Goal: Information Seeking & Learning: Learn about a topic

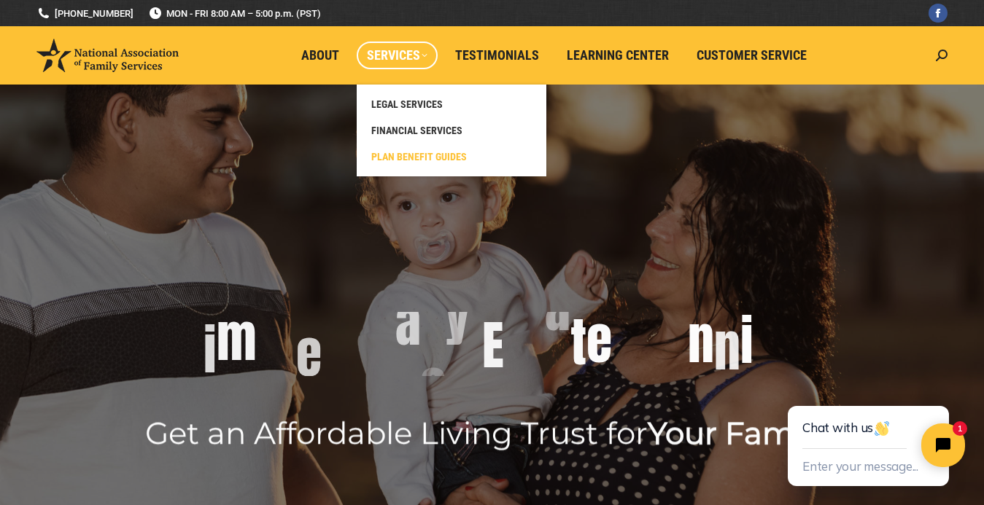
click at [405, 156] on span "PLAN BENEFIT GUIDES" at bounding box center [419, 156] width 96 height 13
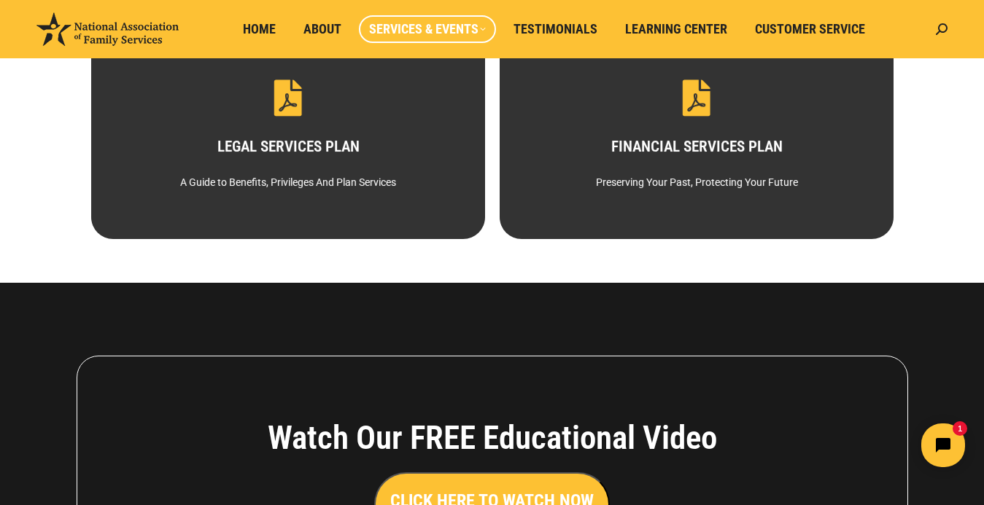
scroll to position [177, 0]
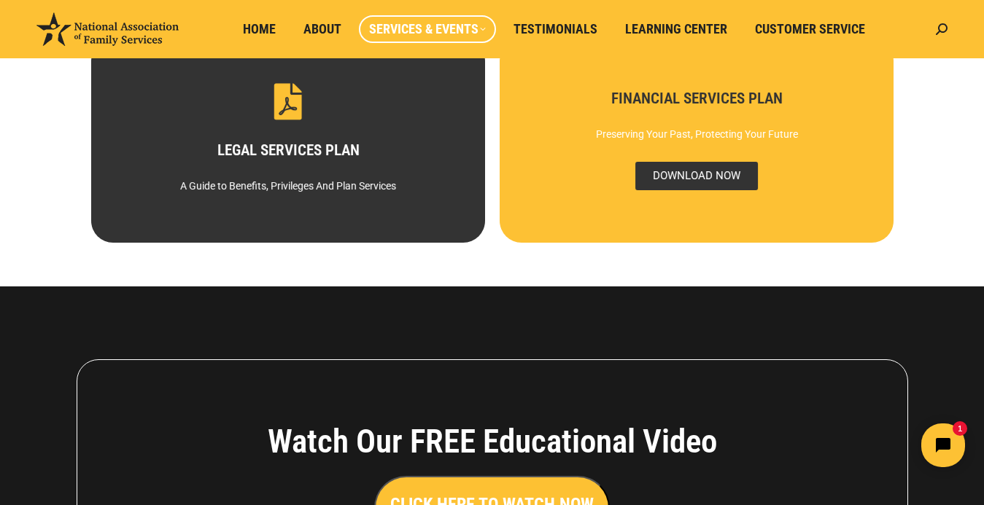
click at [660, 170] on span "DOWNLOAD NOW" at bounding box center [695, 176] width 123 height 28
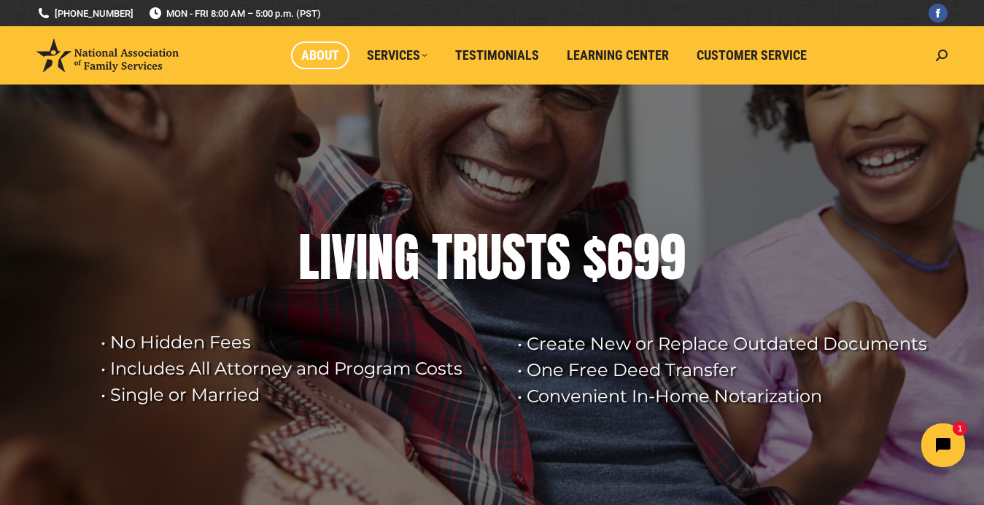
click at [320, 55] on span "About" at bounding box center [320, 55] width 38 height 16
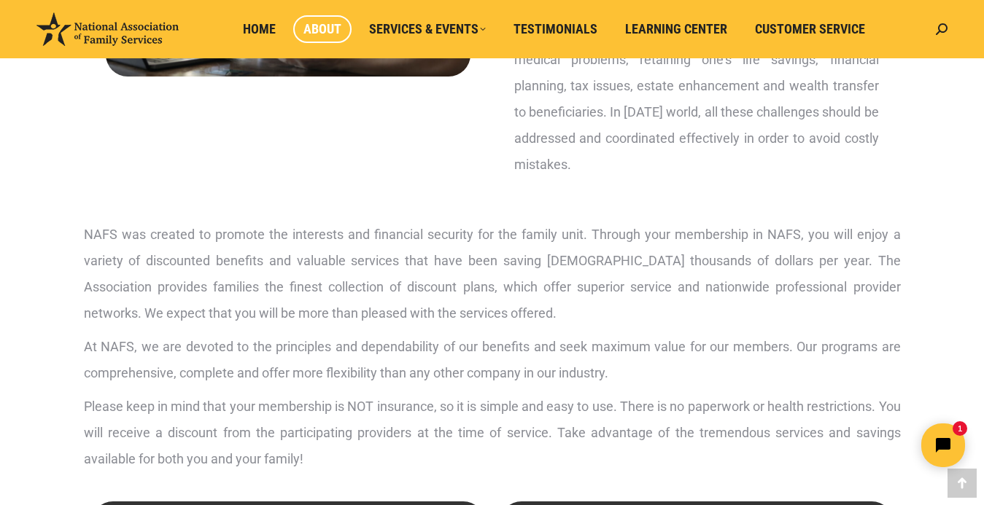
scroll to position [381, 0]
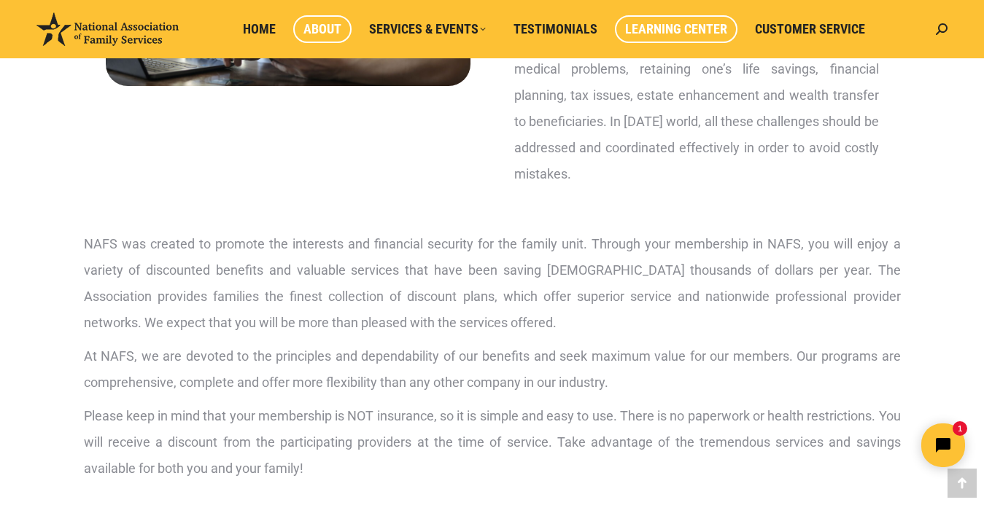
click at [693, 29] on span "Learning Center" at bounding box center [676, 29] width 102 height 16
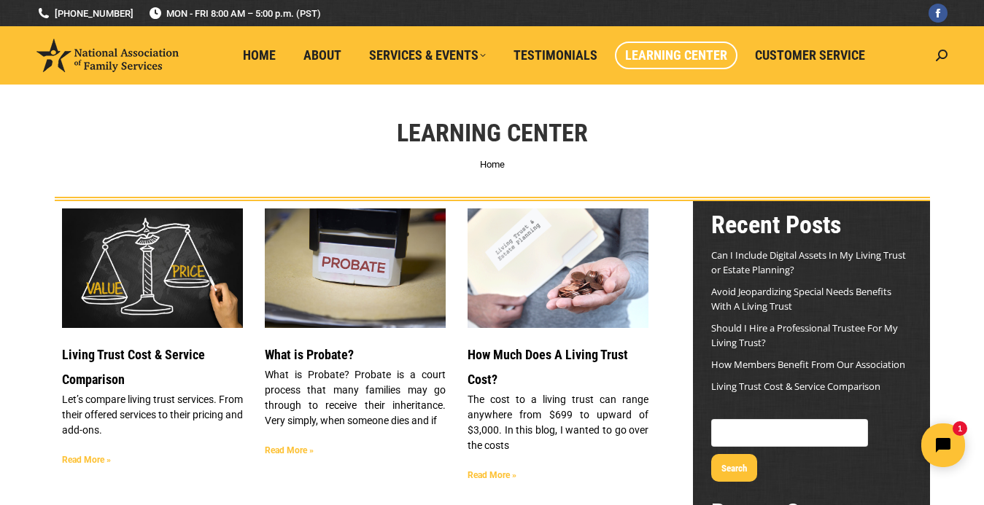
click at [497, 473] on link "Read More »" at bounding box center [491, 475] width 49 height 10
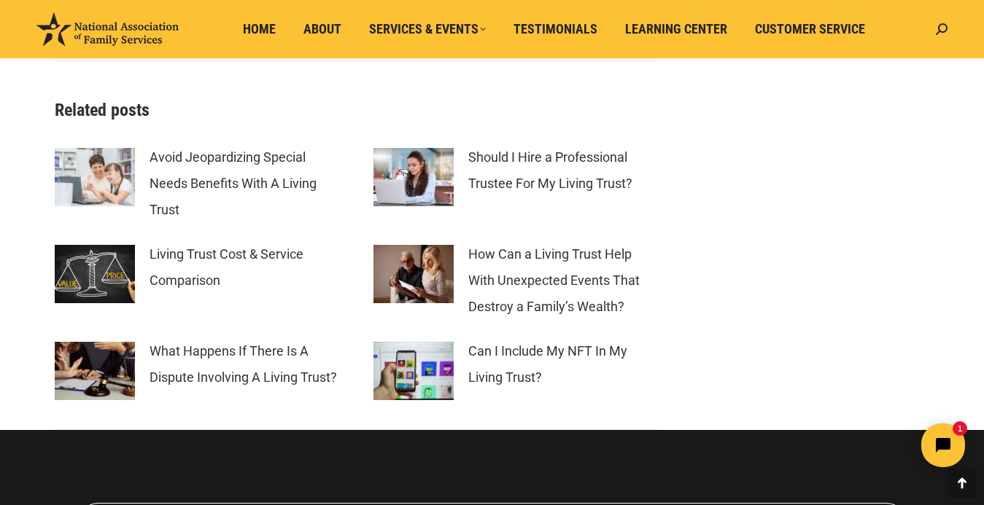
scroll to position [3243, 0]
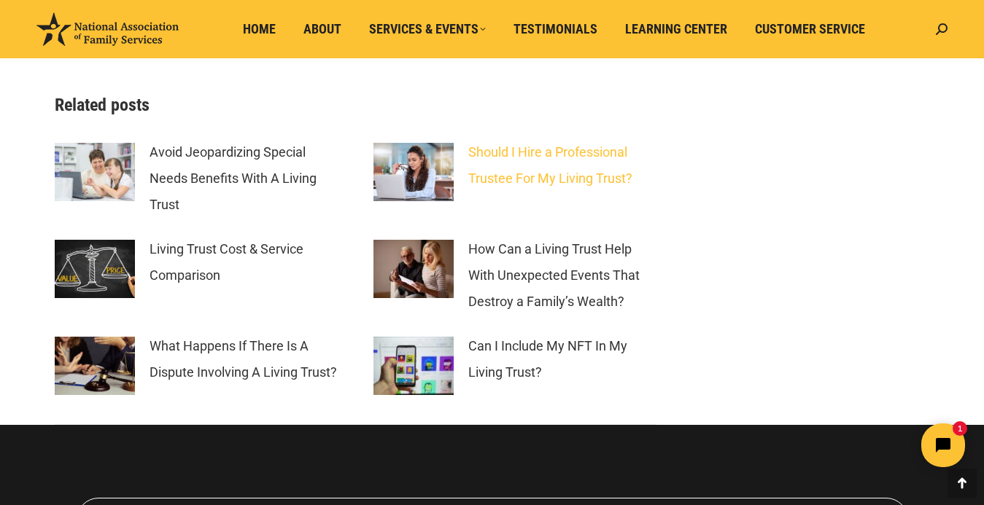
click at [554, 152] on link "Should I Hire a Professional Trustee For My Living Trust?" at bounding box center [562, 165] width 188 height 53
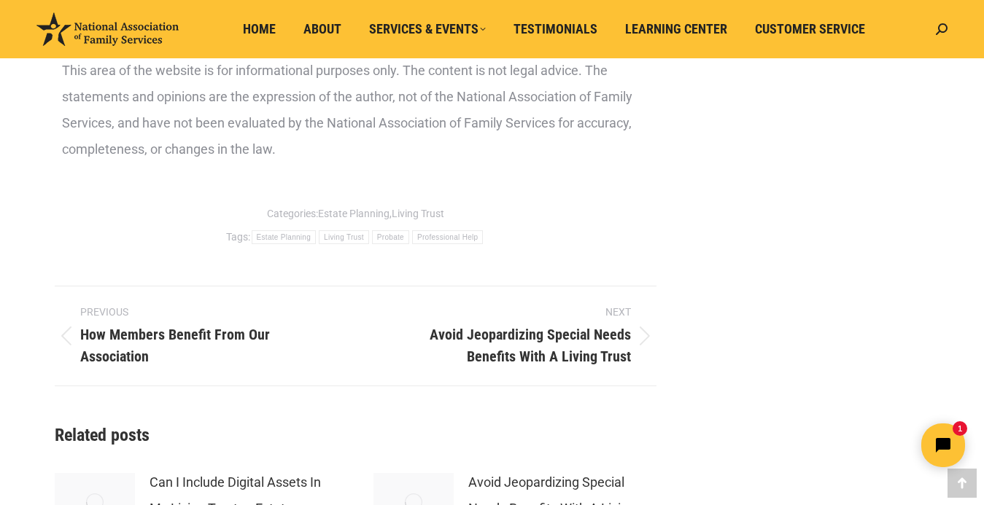
scroll to position [2793, 0]
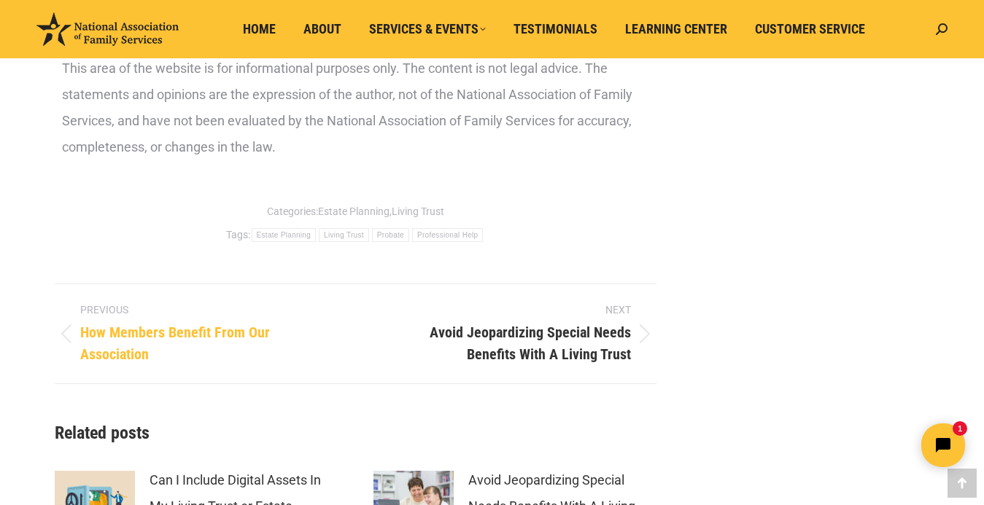
click at [258, 354] on span "How Members Benefit From Our Association" at bounding box center [207, 344] width 254 height 44
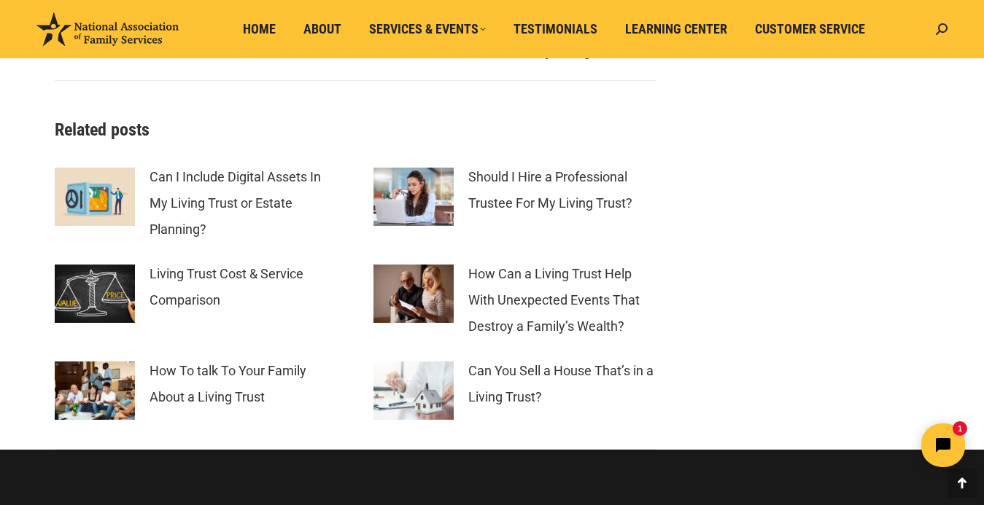
scroll to position [4102, 0]
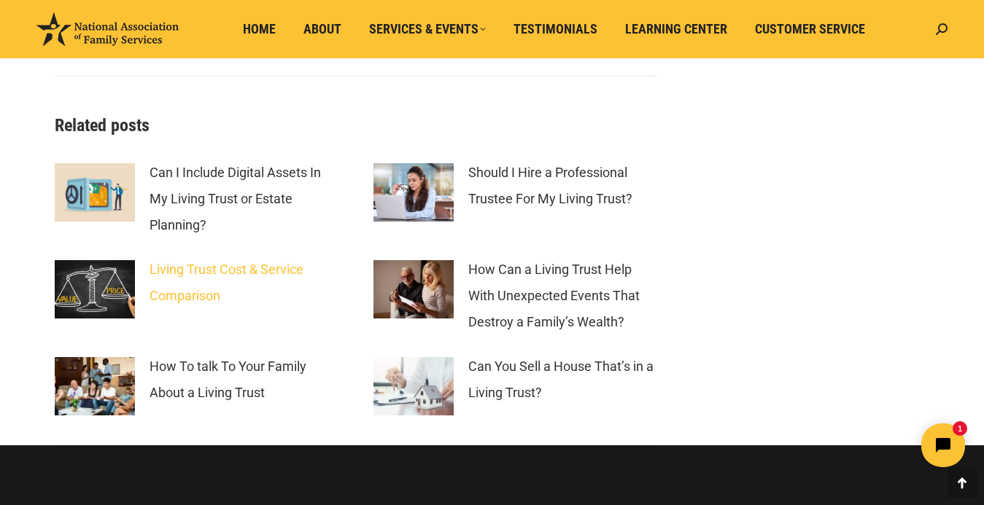
click at [281, 268] on link "Living Trust Cost & Service Comparison" at bounding box center [243, 283] width 188 height 53
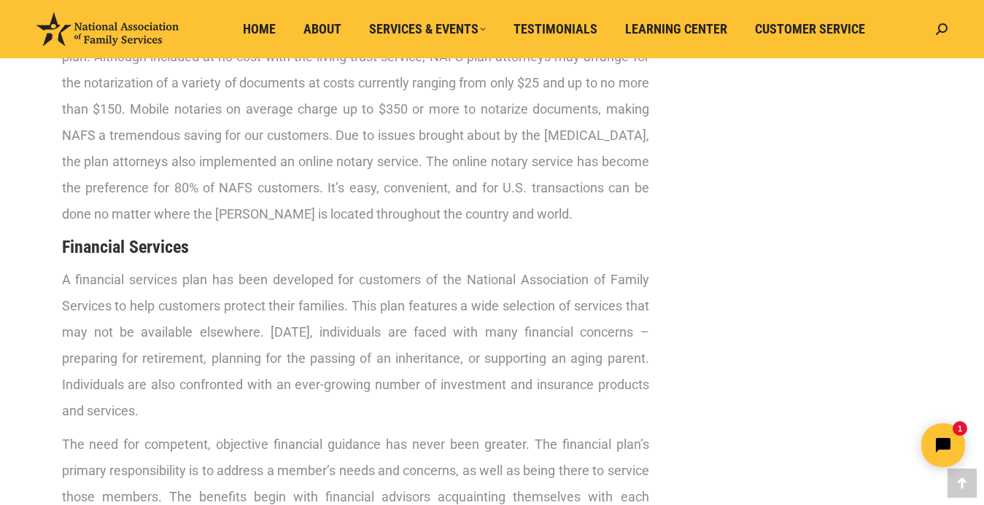
scroll to position [2602, 0]
